Goal: Navigation & Orientation: Find specific page/section

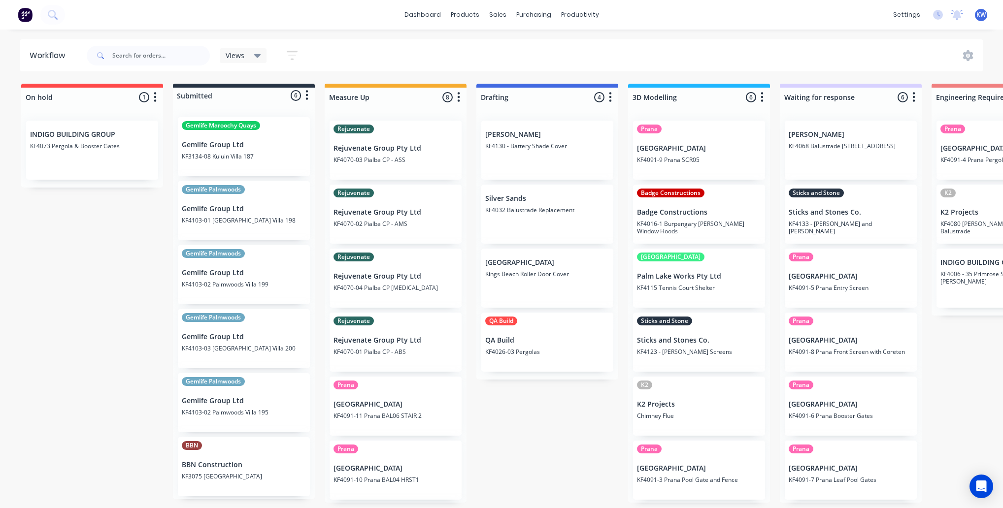
scroll to position [0, 506]
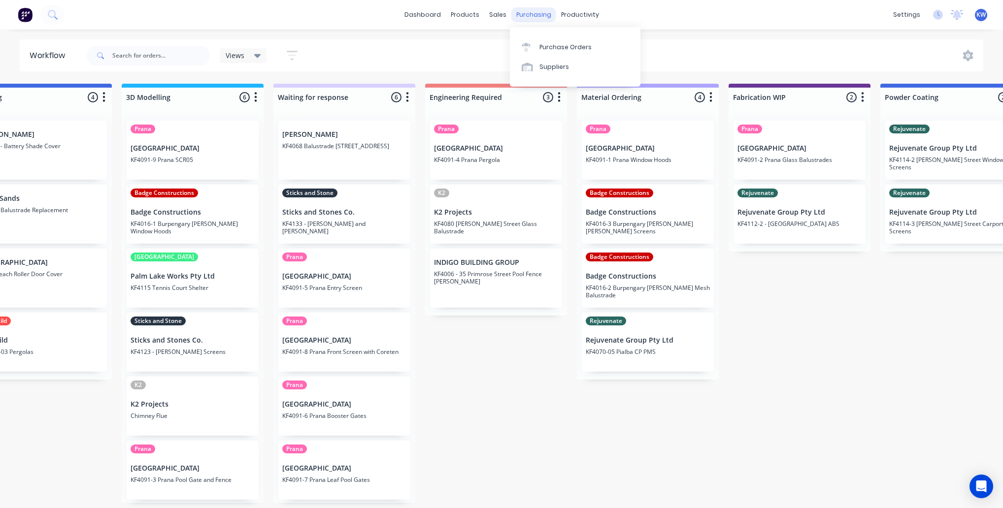
click at [542, 12] on div "purchasing" at bounding box center [533, 14] width 45 height 15
click at [557, 45] on div "Purchase Orders" at bounding box center [565, 47] width 52 height 9
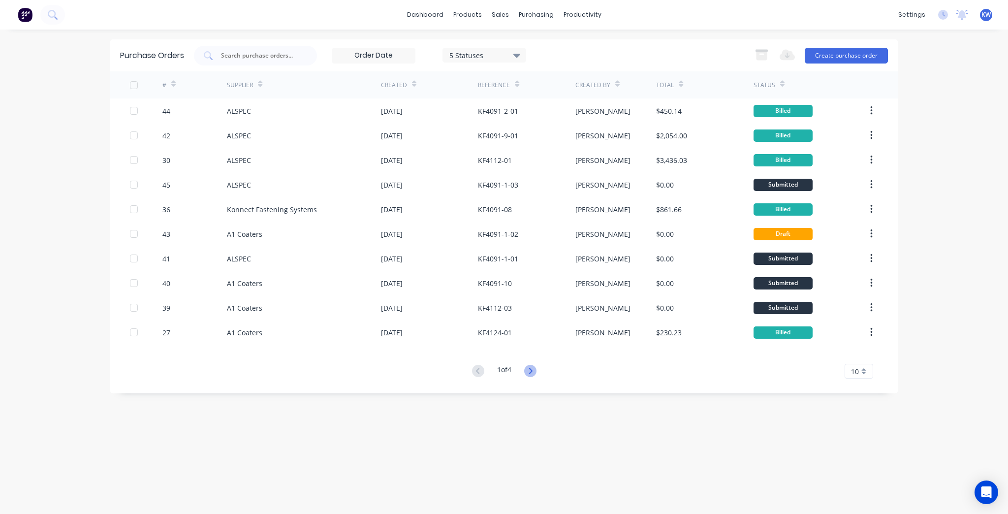
click at [532, 371] on icon at bounding box center [530, 371] width 3 height 6
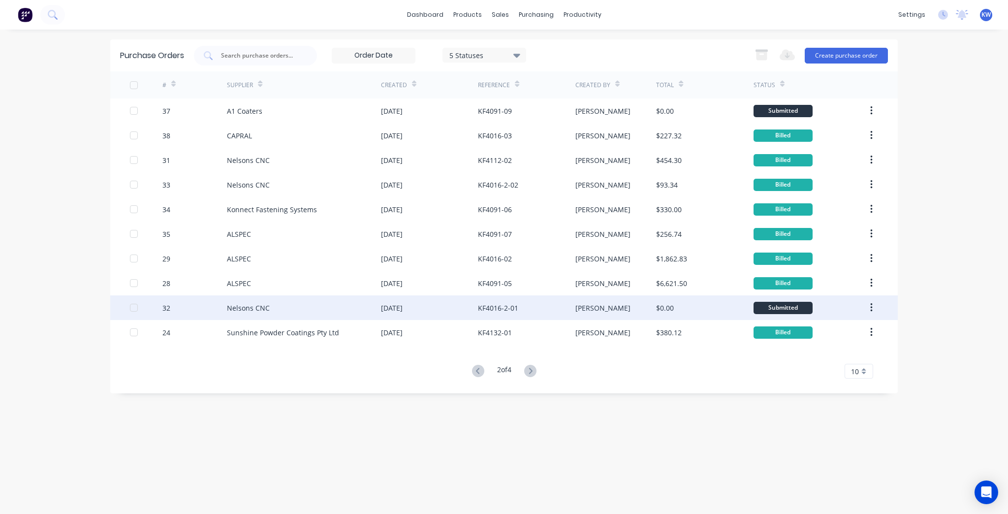
click at [631, 312] on div "[PERSON_NAME]" at bounding box center [616, 307] width 81 height 25
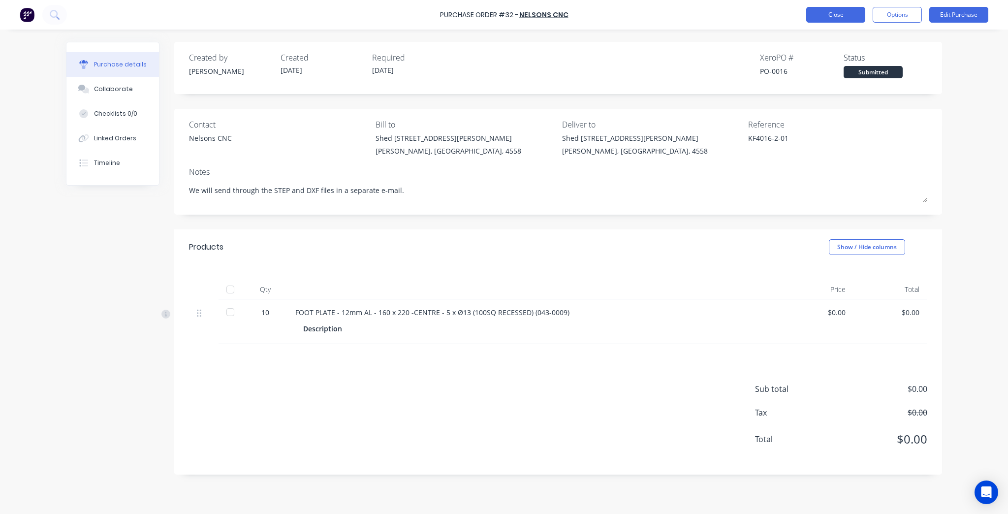
click at [842, 22] on button "Close" at bounding box center [836, 15] width 59 height 16
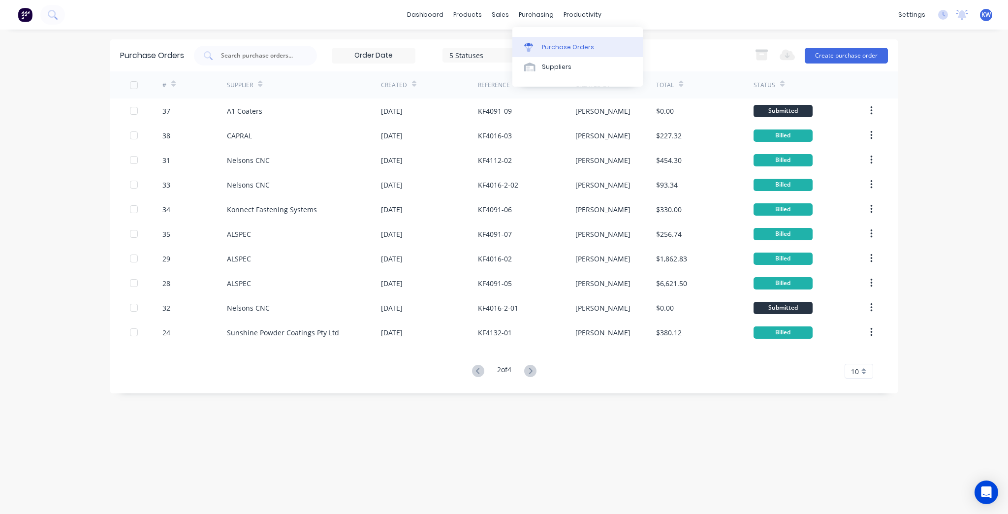
click at [607, 55] on link "Purchase Orders" at bounding box center [578, 47] width 130 height 20
click at [403, 15] on div "dashboard products sales purchasing productivity dashboard products Product Cat…" at bounding box center [504, 15] width 1008 height 30
click at [408, 15] on link "dashboard" at bounding box center [425, 14] width 46 height 15
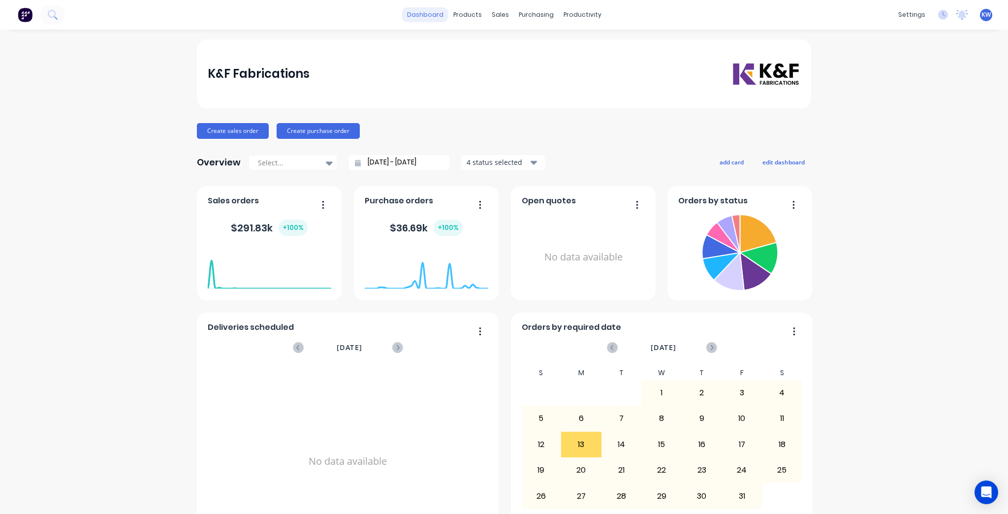
click at [427, 9] on link "dashboard" at bounding box center [425, 14] width 46 height 15
click at [542, 44] on div "Purchase Orders" at bounding box center [565, 47] width 52 height 9
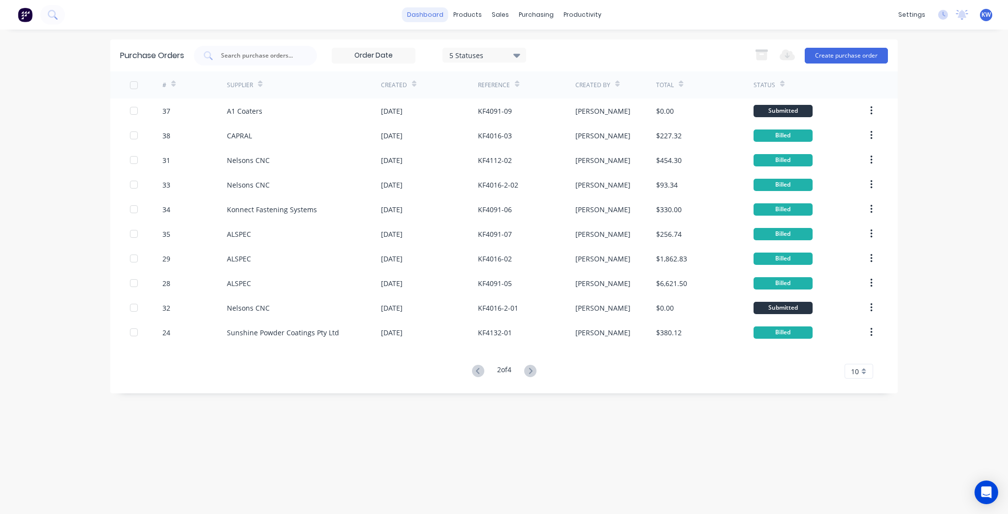
click at [445, 12] on link "dashboard" at bounding box center [425, 14] width 46 height 15
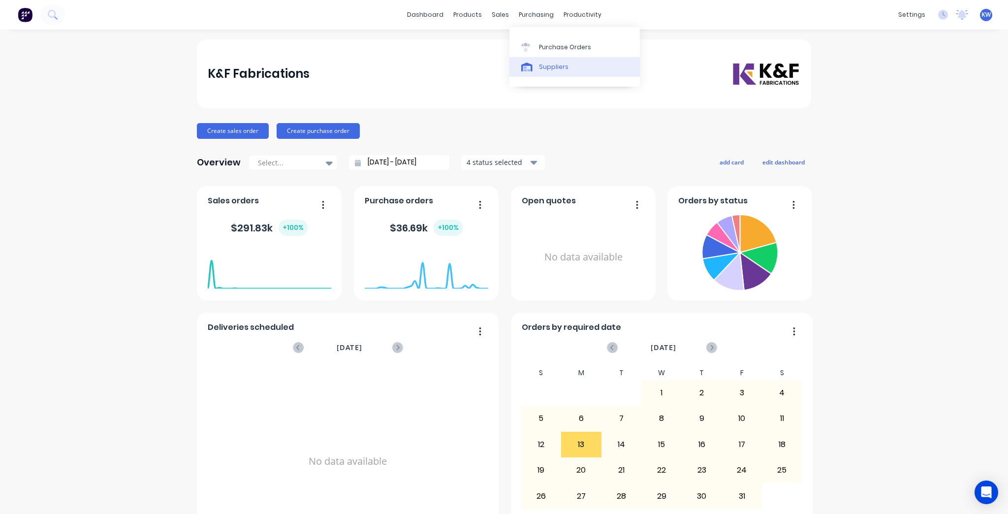
click at [551, 57] on link "Suppliers" at bounding box center [575, 67] width 130 height 20
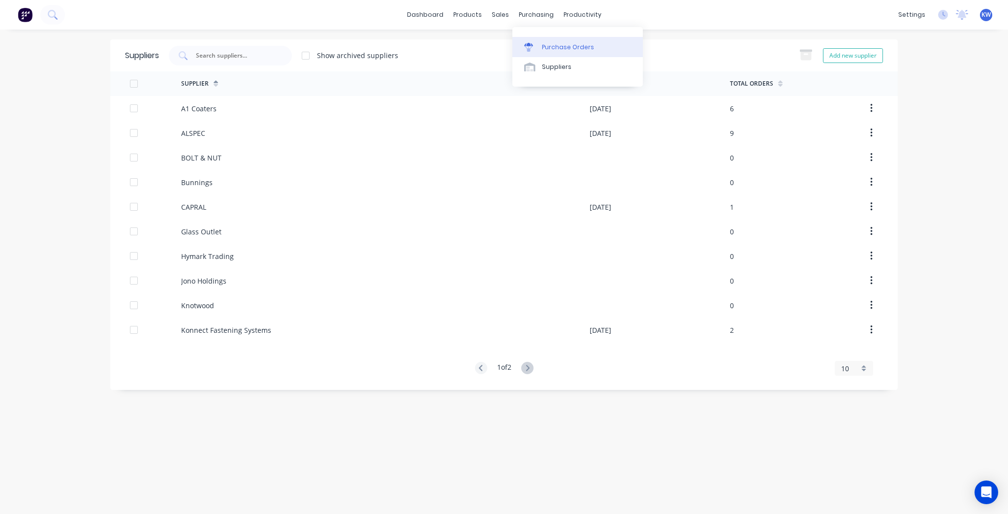
click at [539, 43] on div at bounding box center [531, 47] width 15 height 9
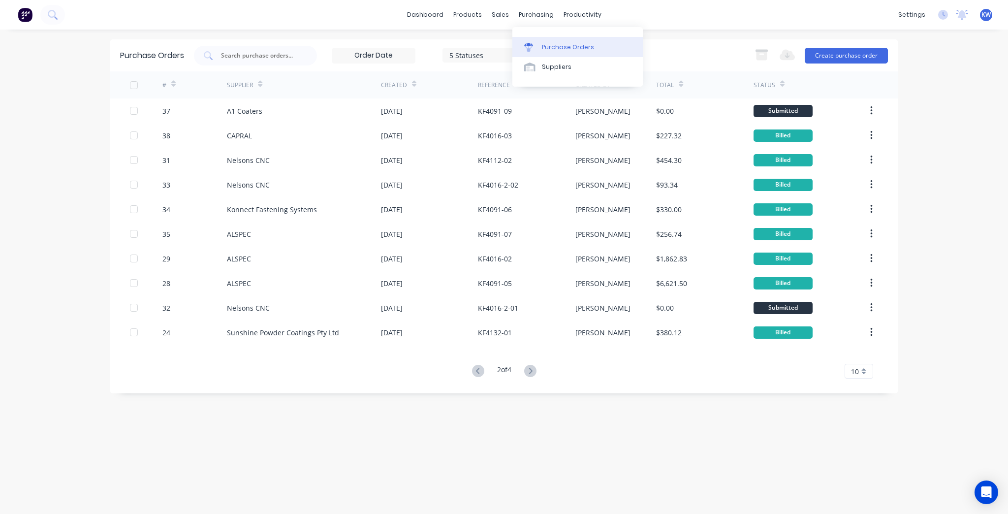
click at [551, 43] on div "Purchase Orders" at bounding box center [568, 47] width 52 height 9
click at [540, 45] on link "Purchase Orders" at bounding box center [578, 47] width 130 height 20
click at [427, 7] on link "dashboard" at bounding box center [425, 14] width 46 height 15
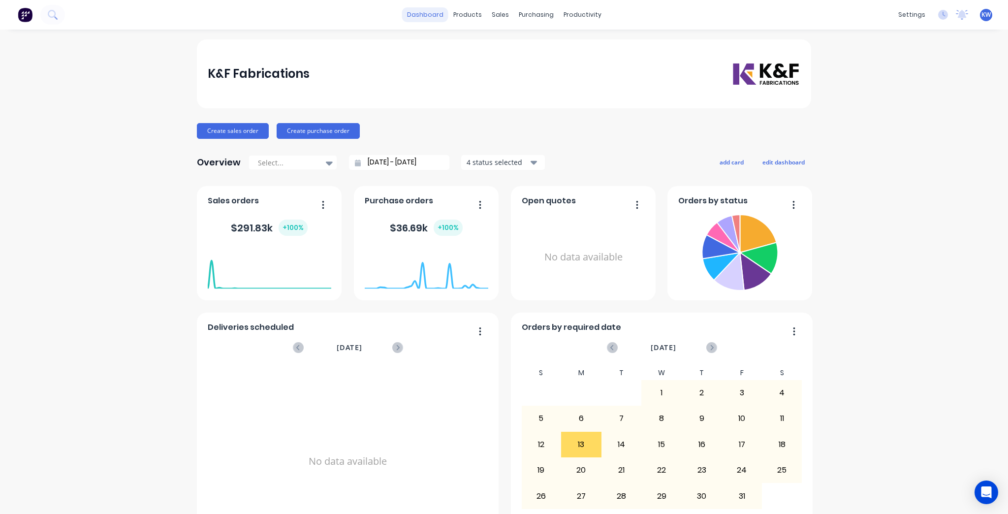
click at [429, 8] on link "dashboard" at bounding box center [425, 14] width 46 height 15
click at [25, 16] on img at bounding box center [25, 14] width 15 height 15
click at [486, 52] on link "Product Catalogue" at bounding box center [513, 47] width 130 height 20
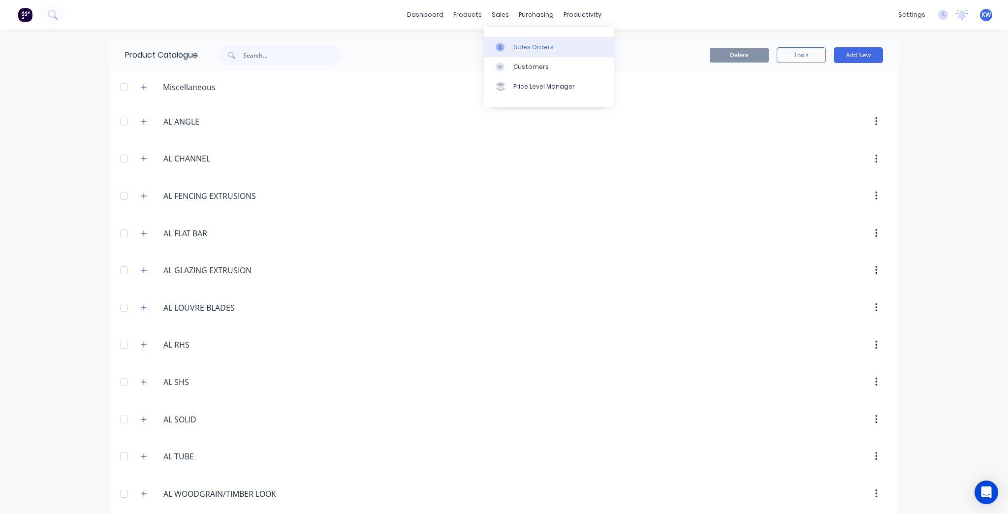
click at [513, 50] on link "Sales Orders" at bounding box center [549, 47] width 130 height 20
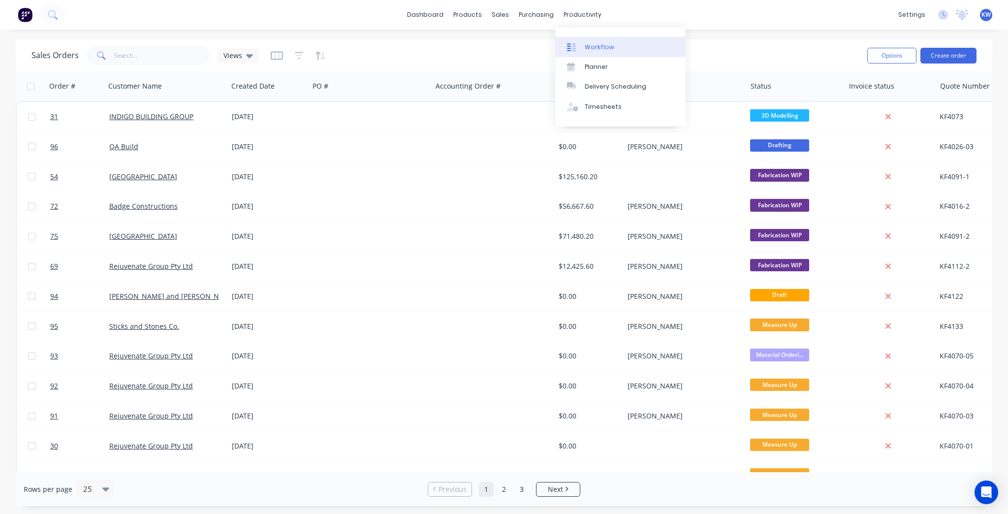
click at [591, 43] on div "Workflow" at bounding box center [600, 47] width 30 height 9
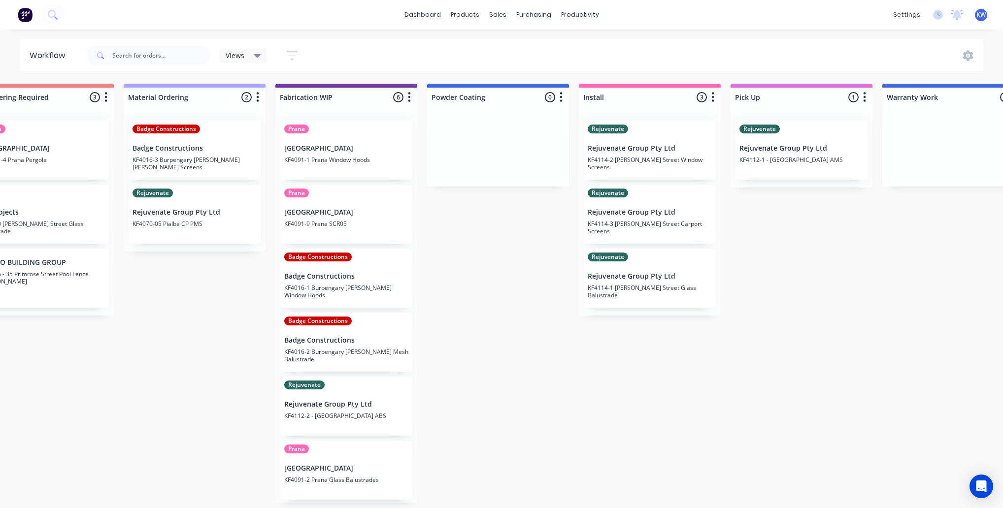
scroll to position [0, 959]
click at [703, 503] on div "On hold 0 Status colour #FF4949 hex #FF4949 Save Cancel Notifications Email SMS…" at bounding box center [211, 293] width 2356 height 419
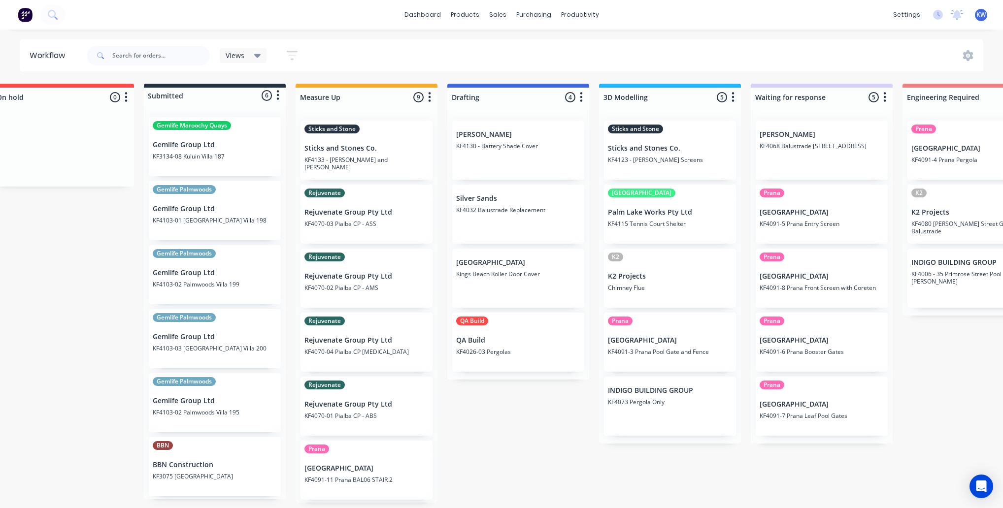
scroll to position [0, 0]
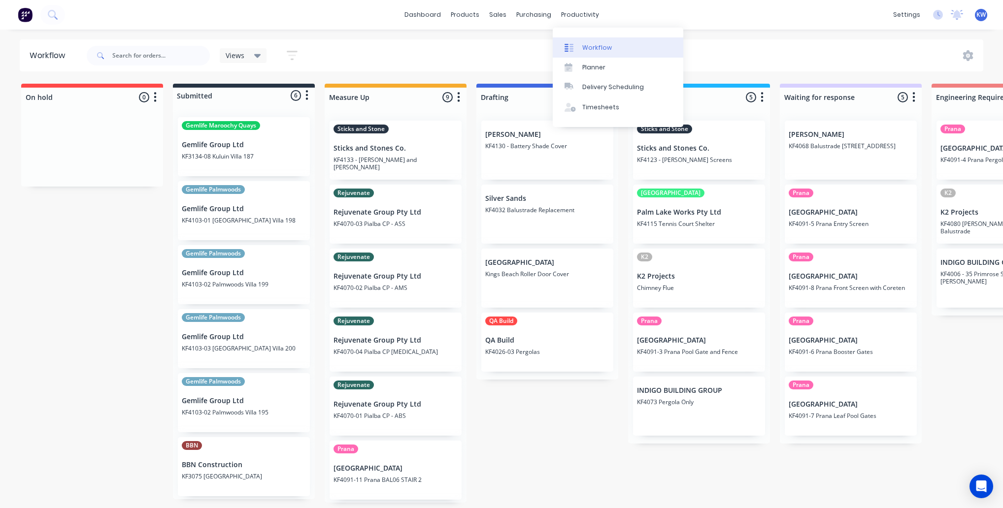
click at [577, 41] on link "Workflow" at bounding box center [617, 47] width 130 height 20
click at [577, 42] on link "Workflow" at bounding box center [617, 47] width 130 height 20
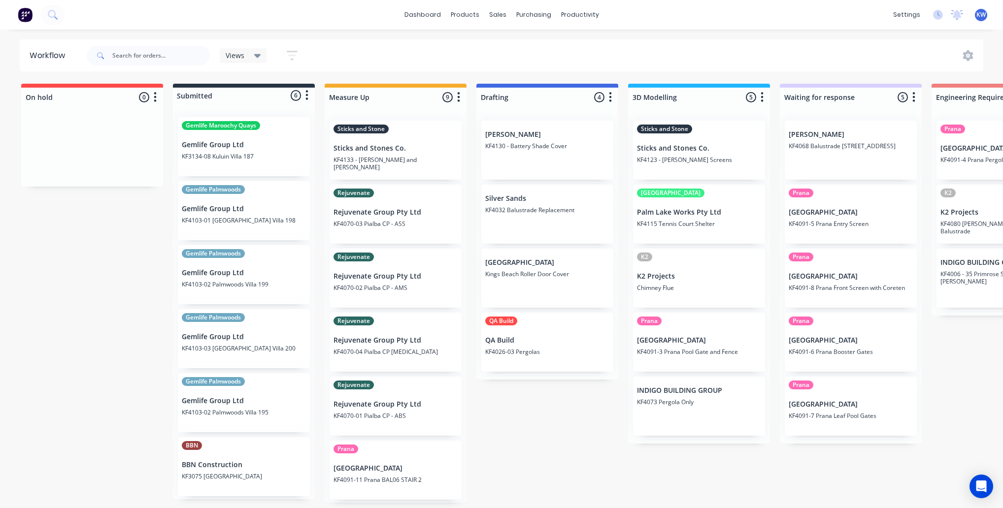
click at [418, 4] on div "dashboard products sales purchasing productivity dashboard products Product Cat…" at bounding box center [501, 15] width 1003 height 30
click at [418, 10] on link "dashboard" at bounding box center [422, 14] width 46 height 15
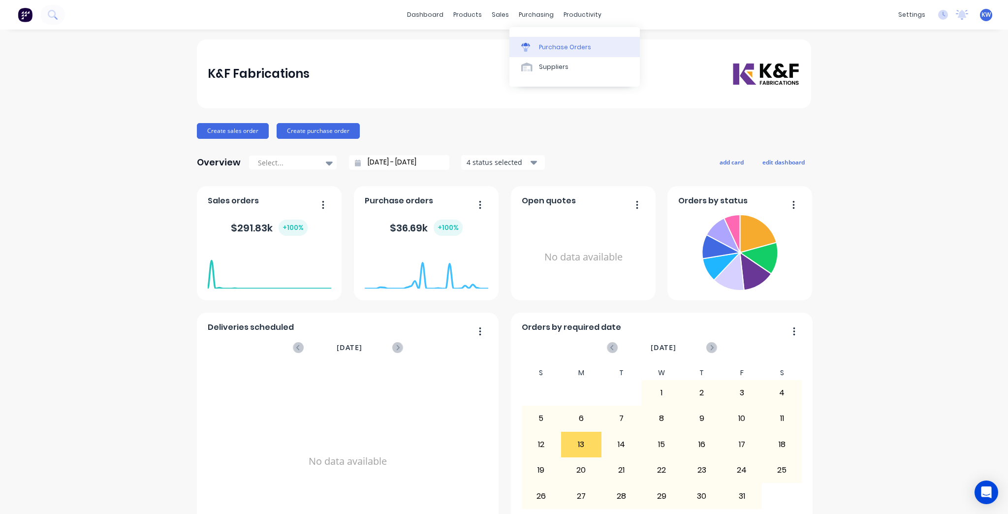
click at [543, 47] on div "Purchase Orders" at bounding box center [565, 47] width 52 height 9
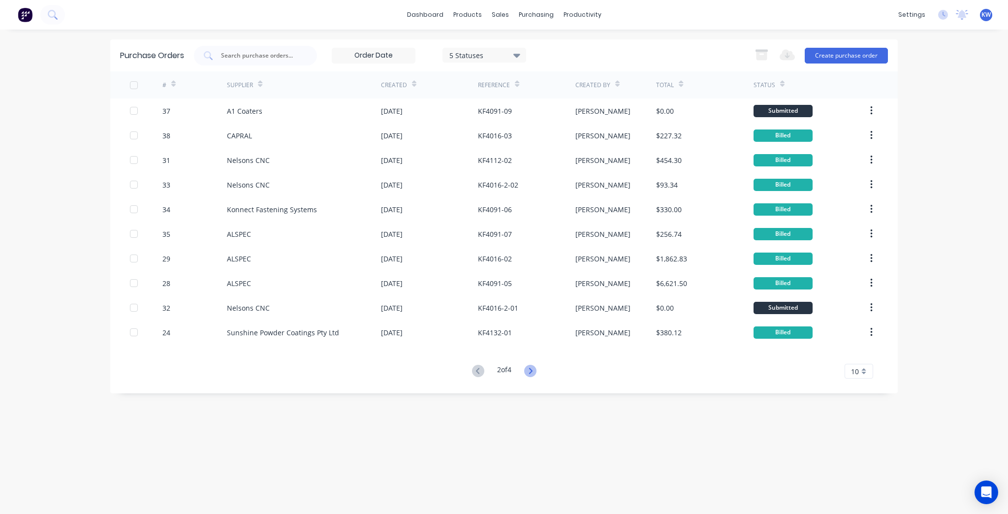
click at [531, 369] on icon at bounding box center [530, 371] width 12 height 12
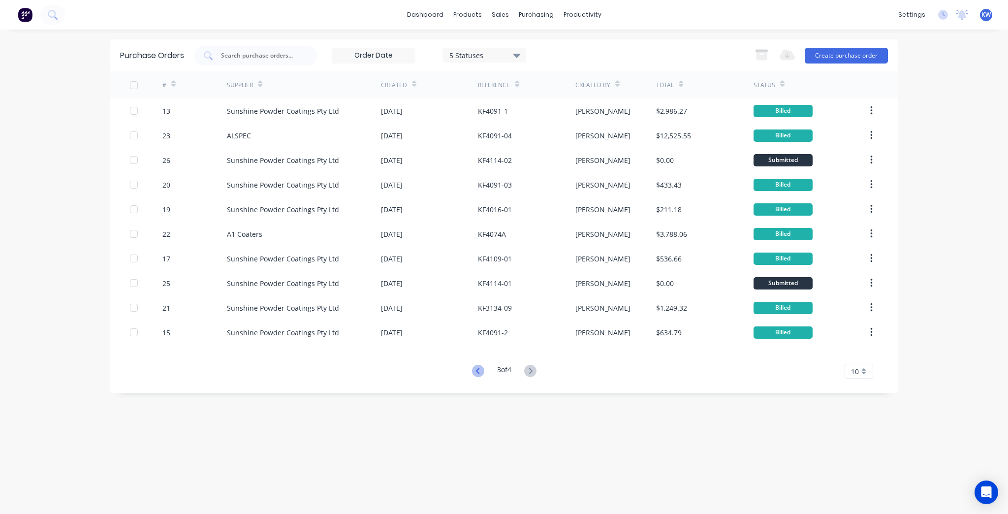
click at [475, 369] on icon at bounding box center [478, 371] width 12 height 12
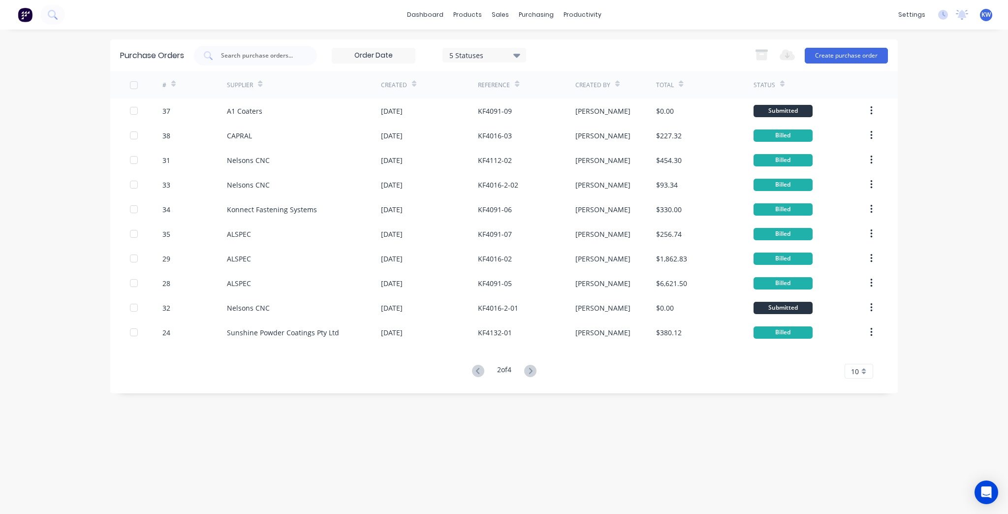
click at [475, 369] on icon at bounding box center [478, 371] width 12 height 12
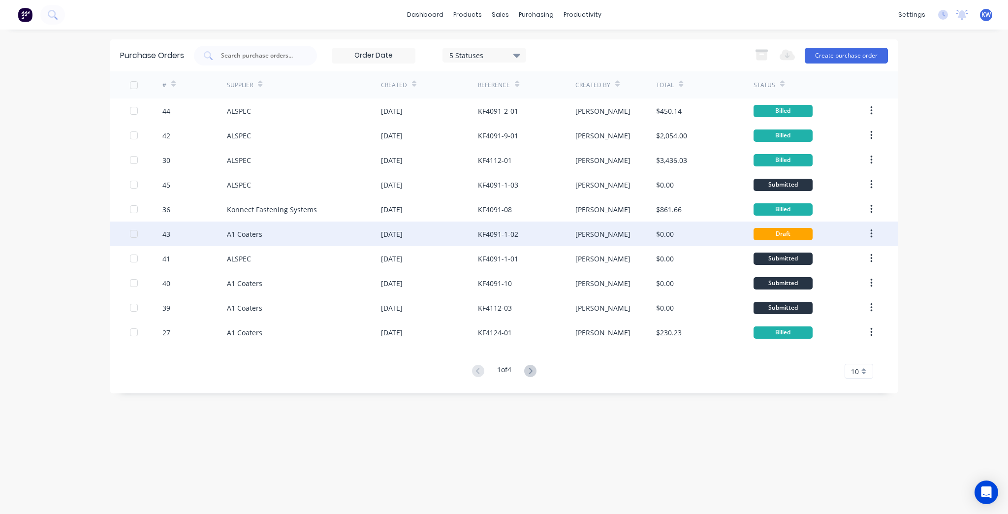
click at [530, 239] on div "KF4091-1-02" at bounding box center [526, 234] width 97 height 25
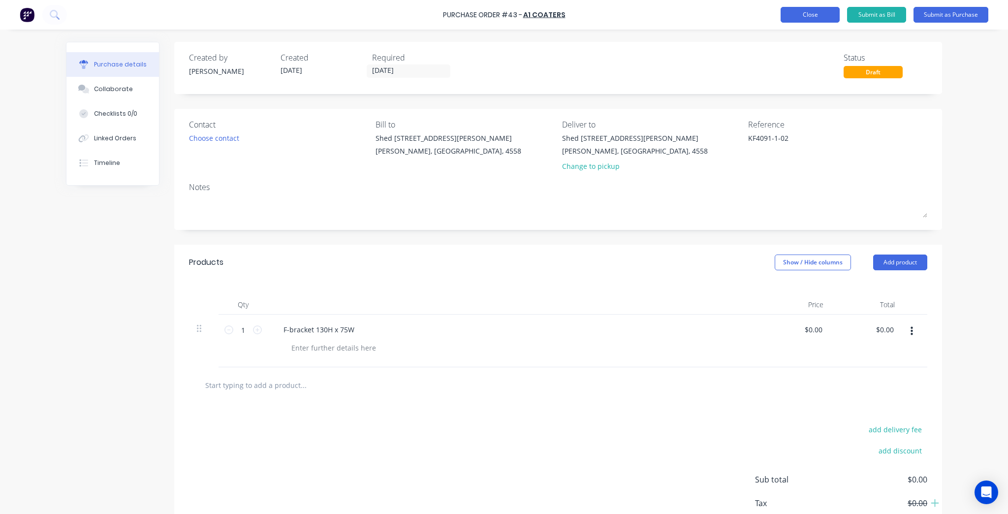
type textarea "x"
click at [806, 8] on button "Close" at bounding box center [810, 15] width 59 height 16
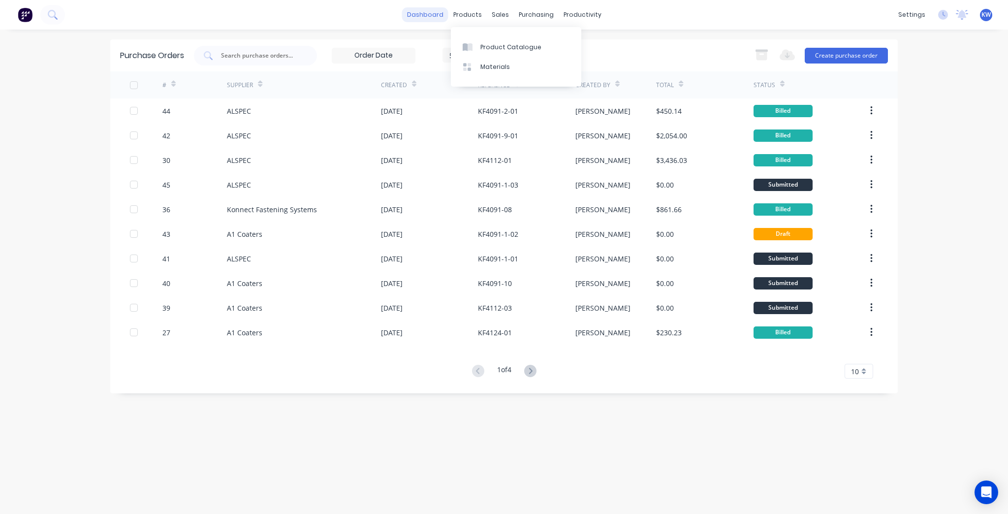
click at [449, 13] on link "dashboard" at bounding box center [425, 14] width 46 height 15
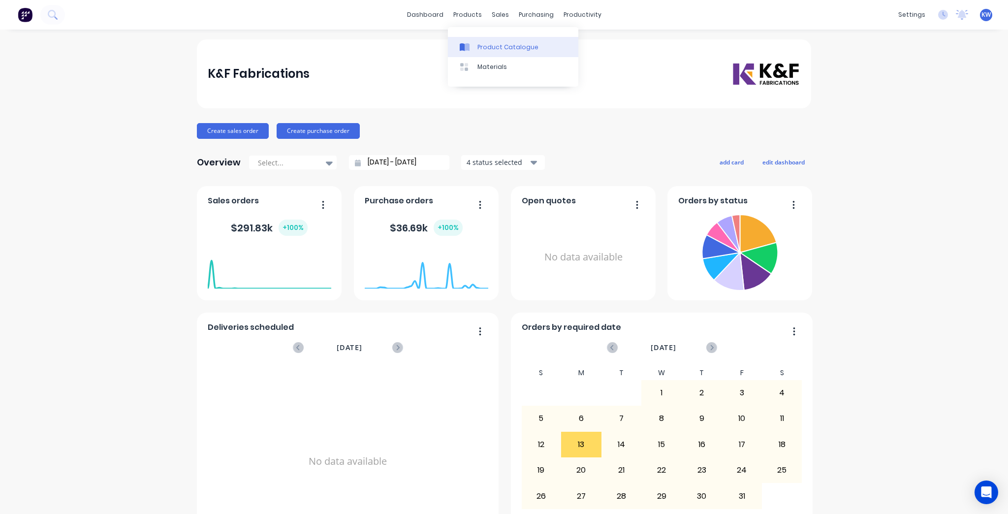
click at [490, 48] on div "Product Catalogue" at bounding box center [508, 47] width 61 height 9
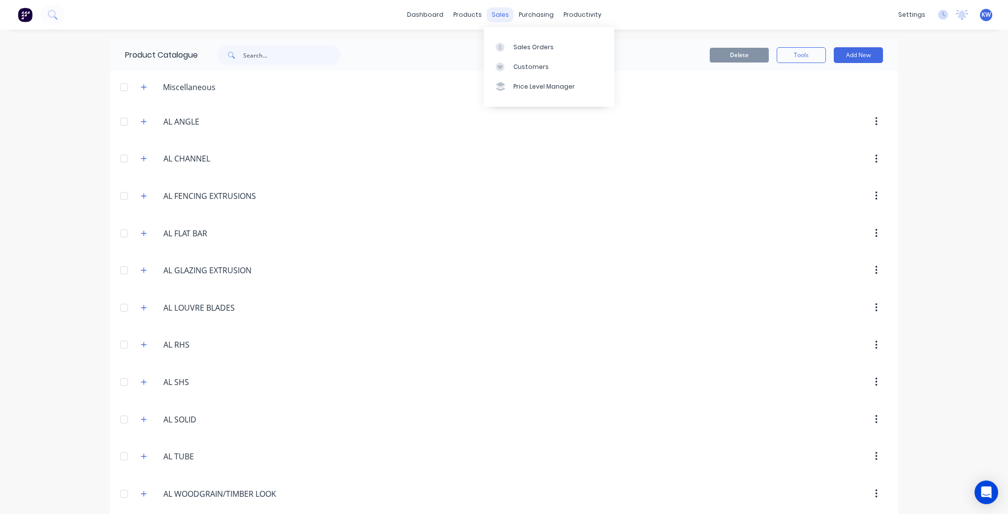
click at [487, 16] on div "sales" at bounding box center [500, 14] width 27 height 15
drag, startPoint x: 544, startPoint y: 17, endPoint x: 558, endPoint y: 51, distance: 36.9
click at [544, 18] on div "purchasing" at bounding box center [536, 14] width 45 height 15
click at [558, 51] on div "Purchase Orders" at bounding box center [565, 47] width 52 height 9
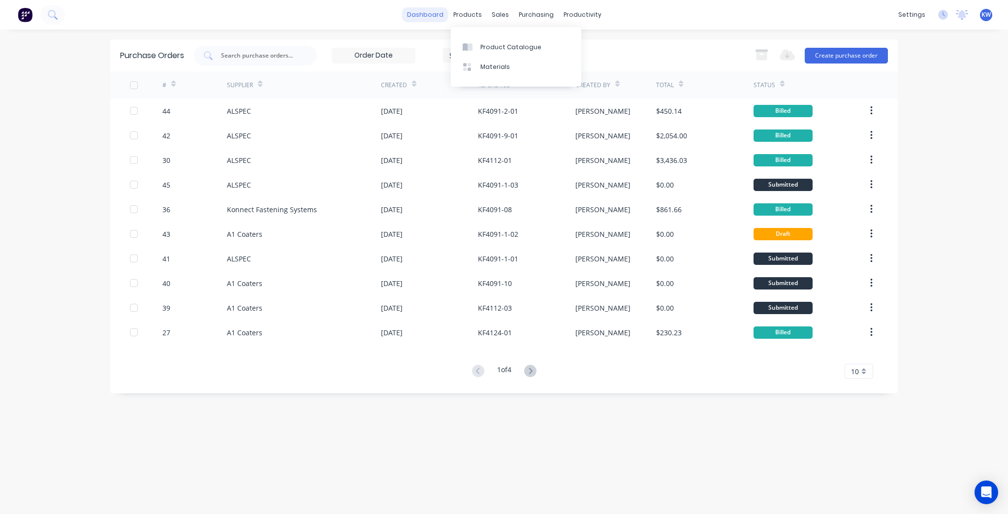
click at [414, 11] on link "dashboard" at bounding box center [425, 14] width 46 height 15
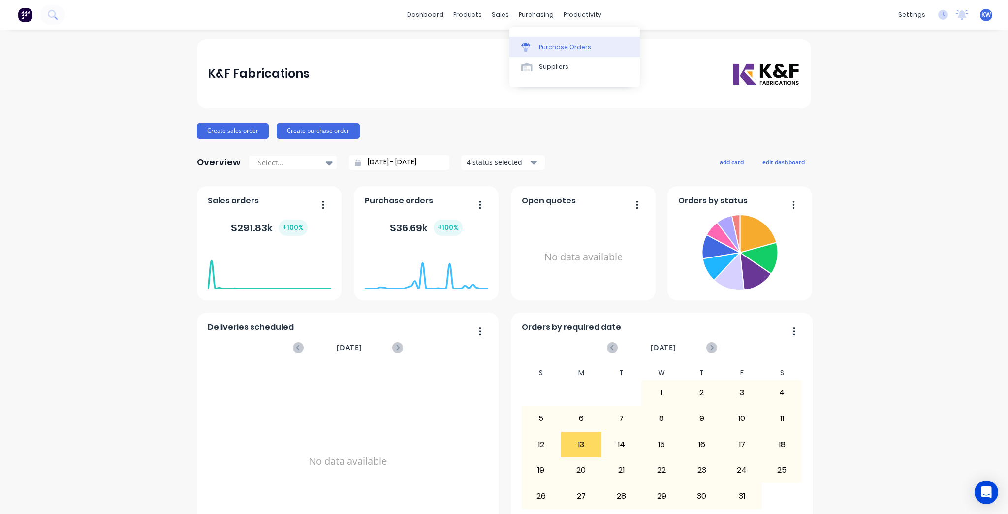
click at [533, 44] on div at bounding box center [528, 47] width 15 height 9
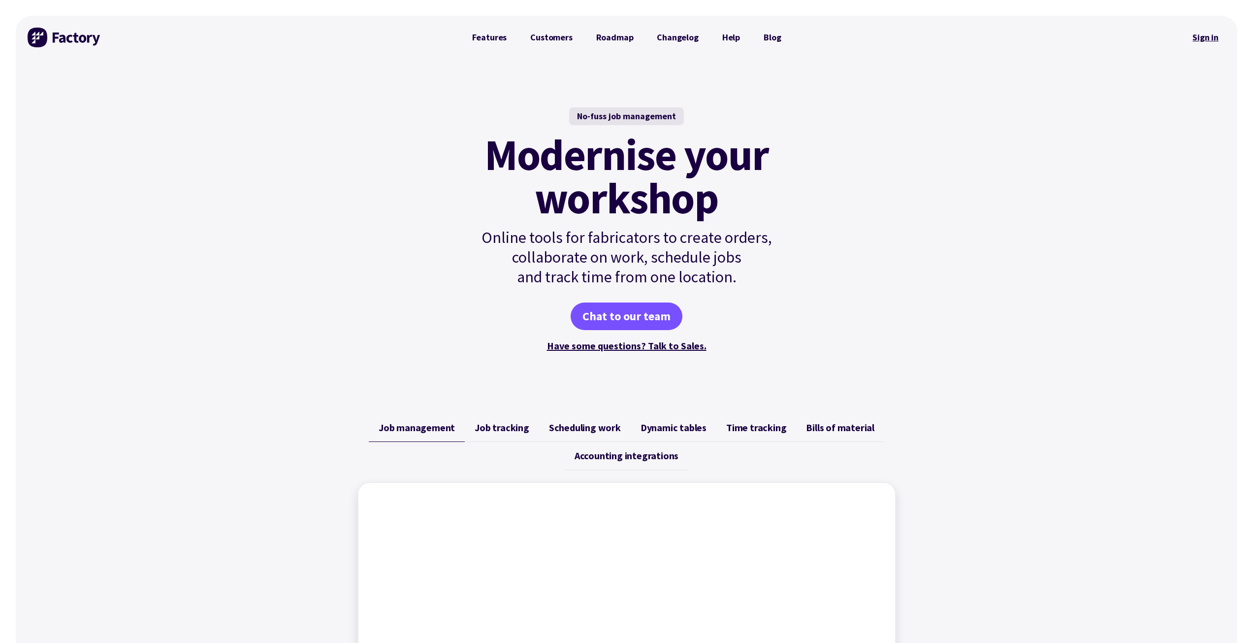
click at [1210, 35] on link "Sign in" at bounding box center [1206, 37] width 40 height 23
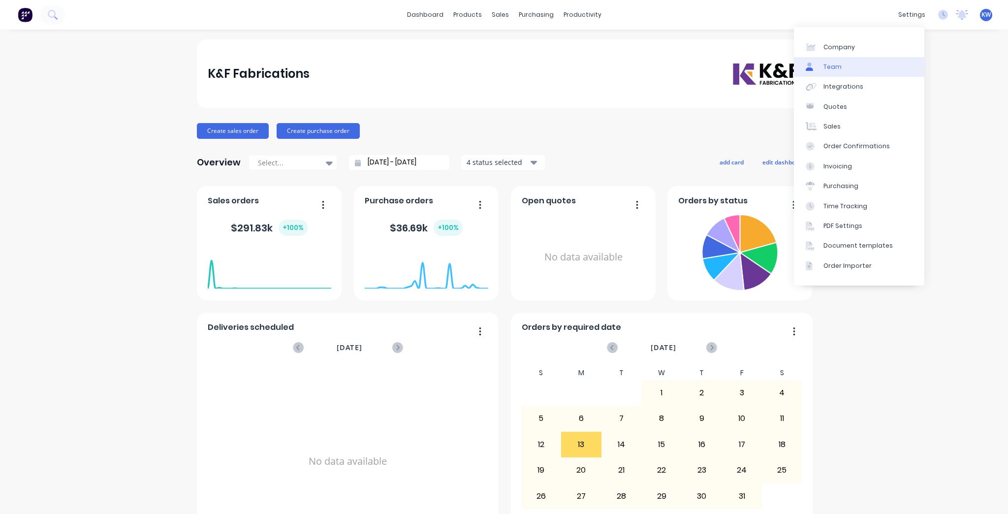
click at [871, 67] on link "Team" at bounding box center [859, 67] width 130 height 20
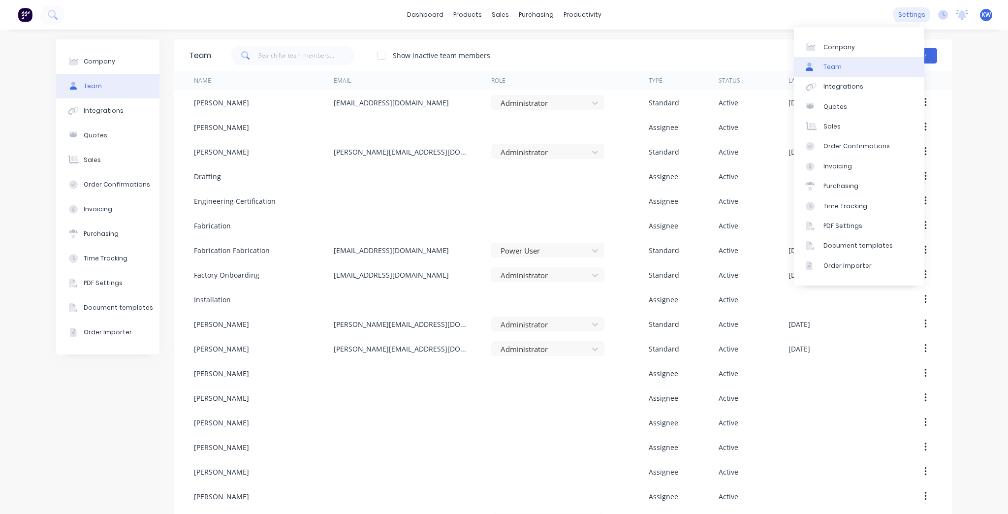
click at [913, 9] on div "settings" at bounding box center [912, 14] width 37 height 15
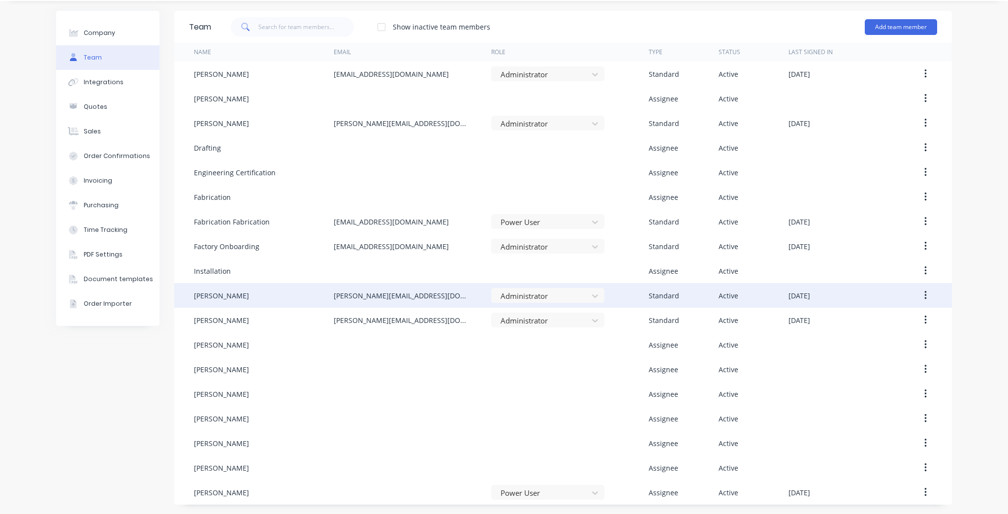
scroll to position [29, 0]
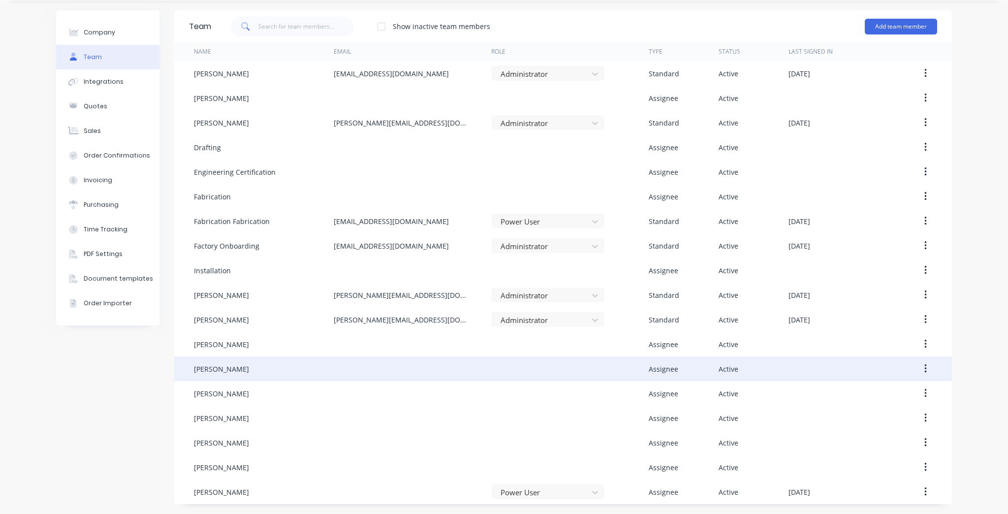
click at [916, 365] on button "button" at bounding box center [925, 369] width 23 height 18
click at [916, 368] on button "button" at bounding box center [925, 369] width 23 height 18
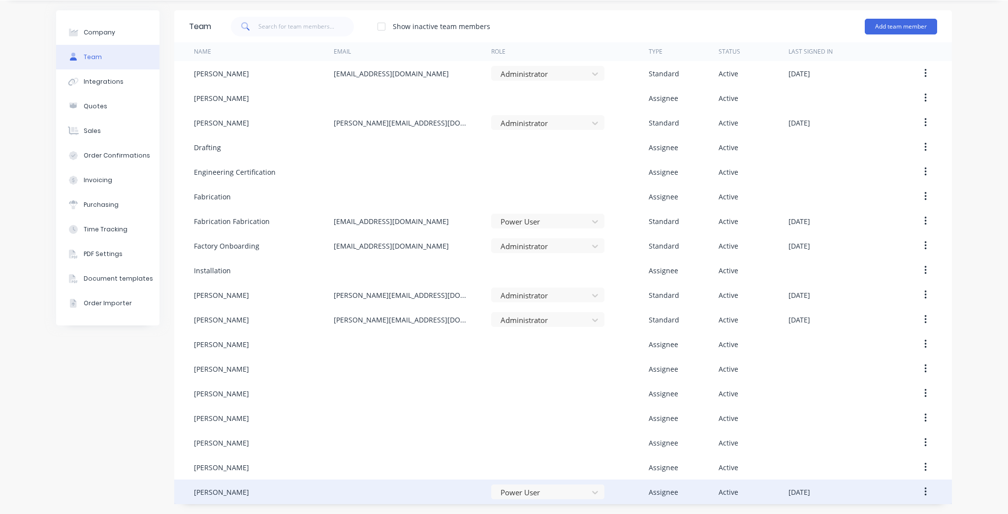
click at [925, 490] on icon "button" at bounding box center [926, 491] width 2 height 11
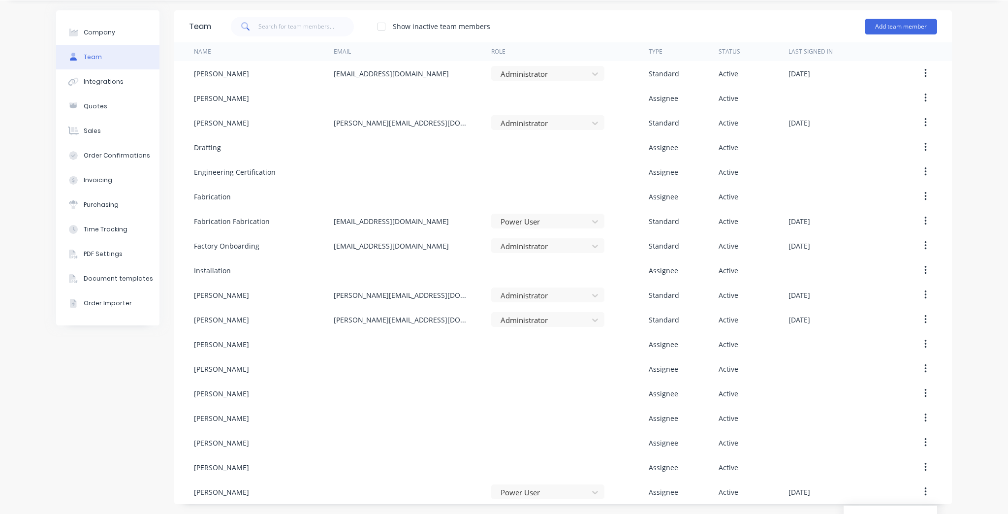
click at [975, 420] on div "Company Team Integrations Quotes Sales Order Confirmations Invoicing Purchasing…" at bounding box center [504, 257] width 1008 height 514
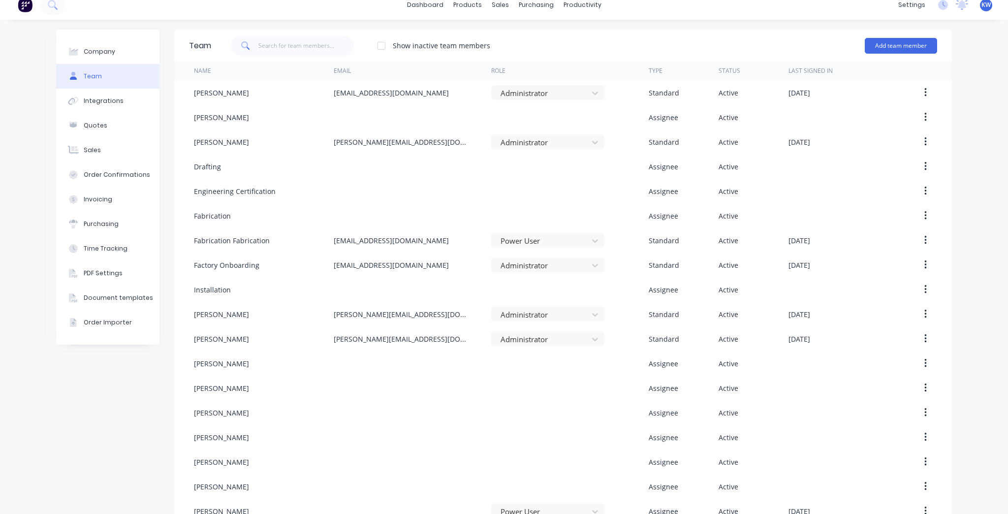
scroll to position [0, 0]
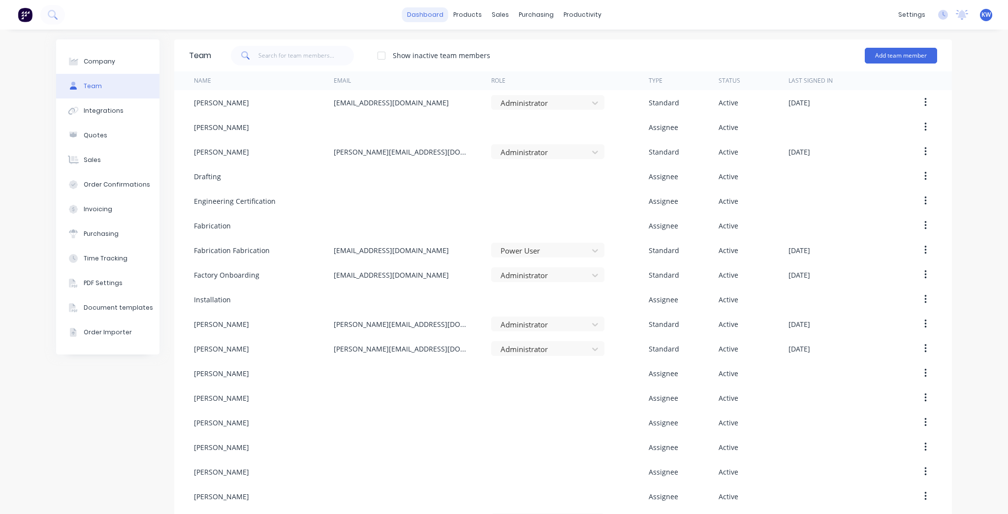
click at [435, 22] on link "dashboard" at bounding box center [425, 14] width 46 height 15
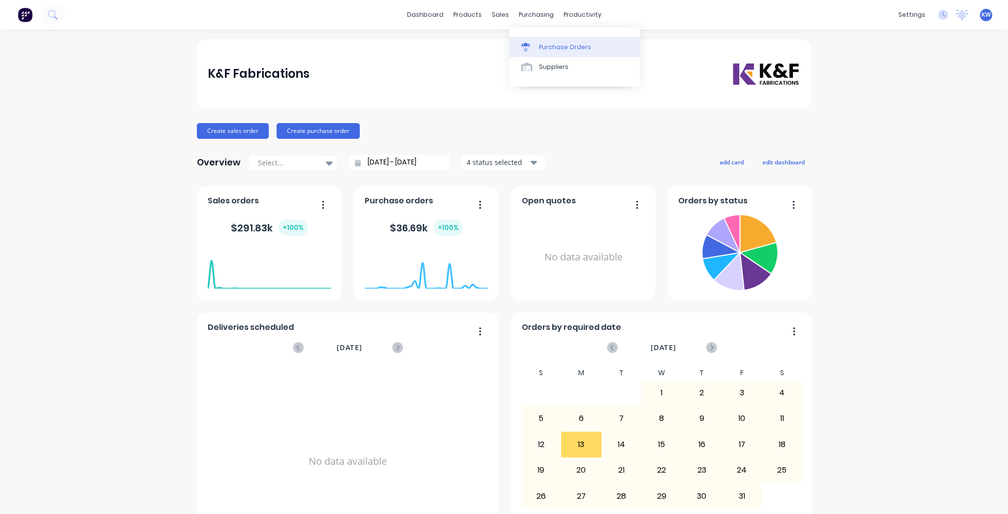
click at [546, 39] on link "Purchase Orders" at bounding box center [575, 47] width 130 height 20
